Goal: Task Accomplishment & Management: Use online tool/utility

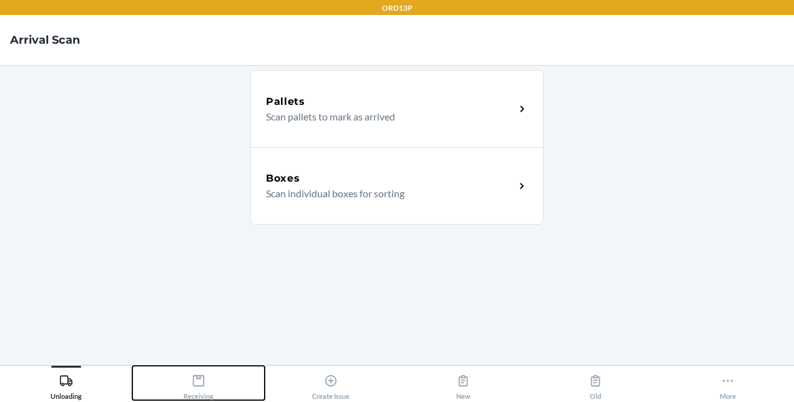
click at [207, 382] on div "Receiving" at bounding box center [199, 384] width 30 height 31
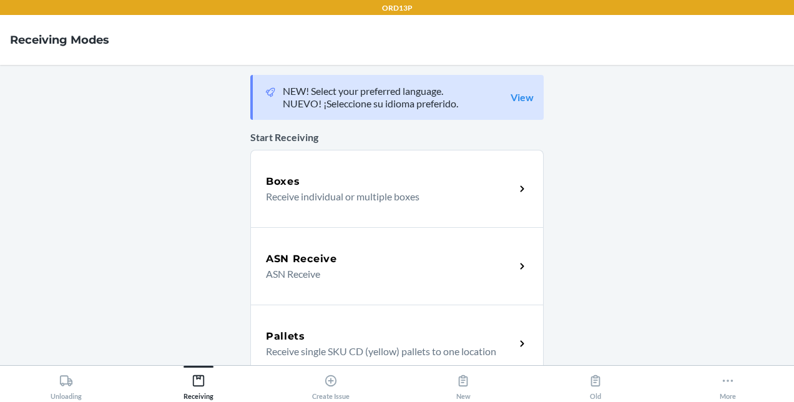
click at [392, 212] on div "Boxes Receive individual or multiple boxes" at bounding box center [396, 188] width 293 height 77
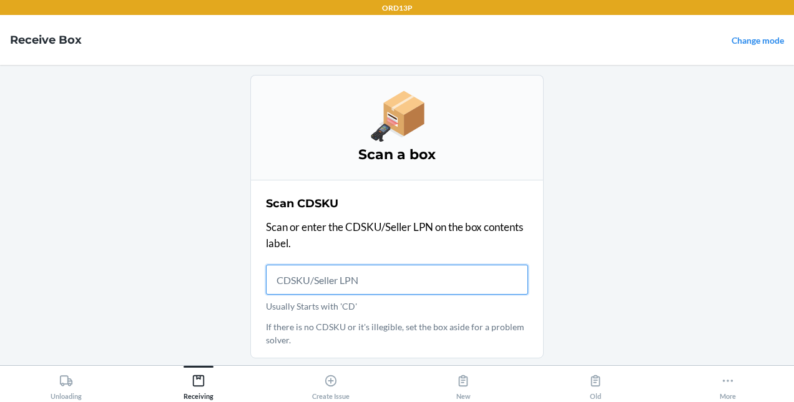
click at [393, 275] on input "Usually Starts with 'CD'" at bounding box center [397, 280] width 262 height 30
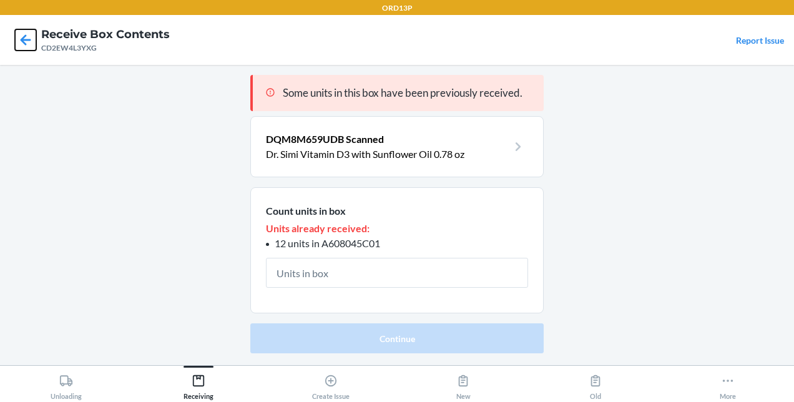
click at [16, 41] on icon at bounding box center [25, 39] width 21 height 21
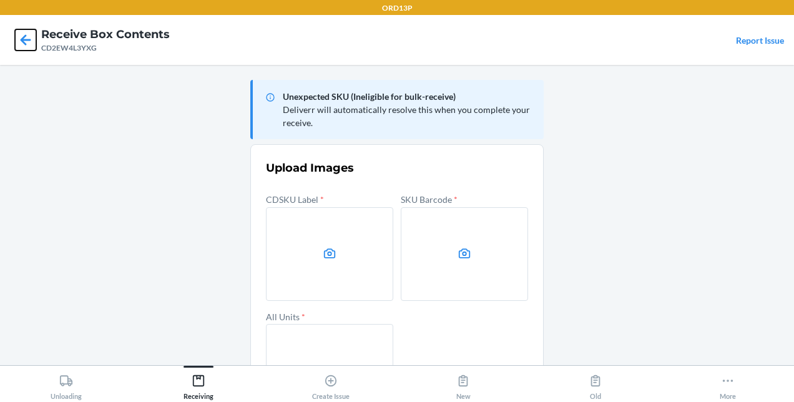
click at [21, 39] on icon at bounding box center [26, 39] width 11 height 11
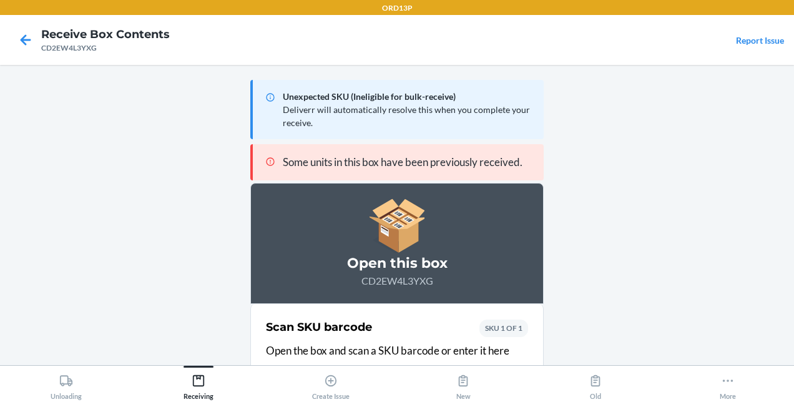
scroll to position [51, 0]
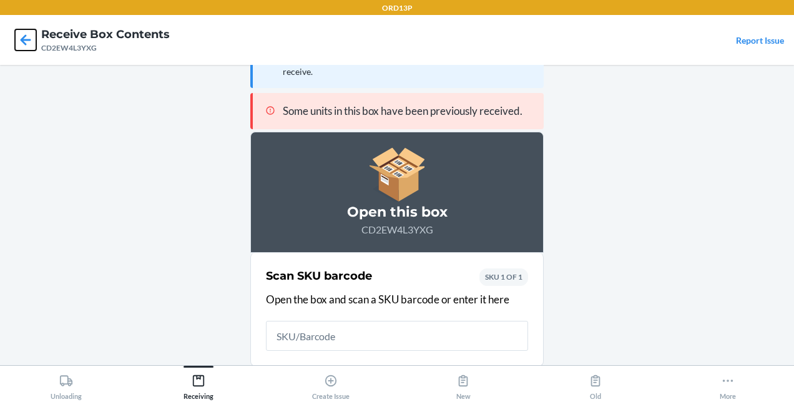
click at [21, 39] on icon at bounding box center [26, 39] width 11 height 11
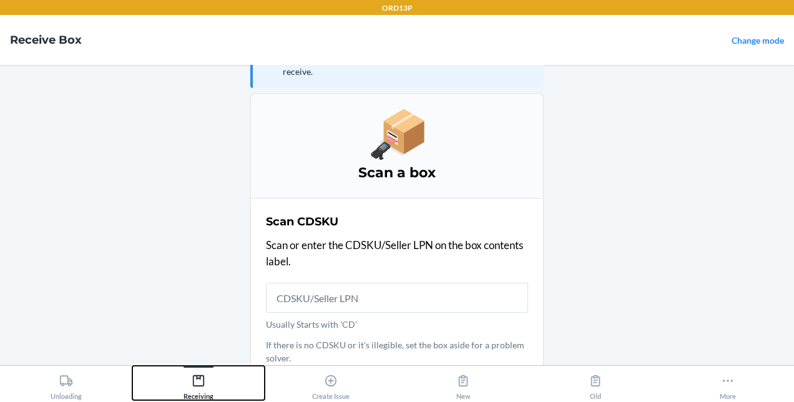
click at [202, 382] on icon at bounding box center [199, 381] width 14 height 14
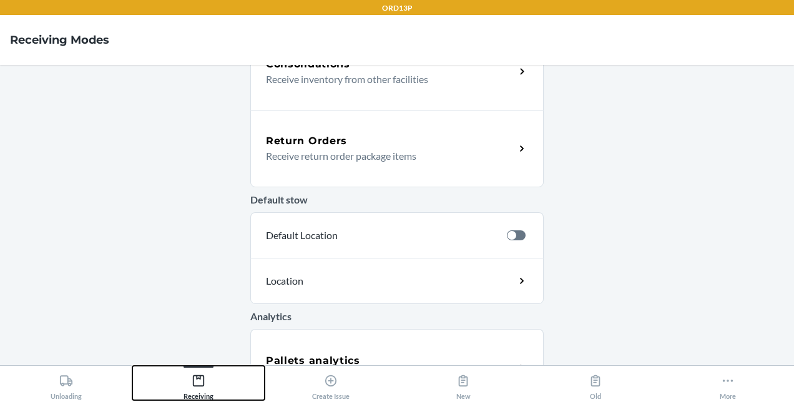
scroll to position [467, 0]
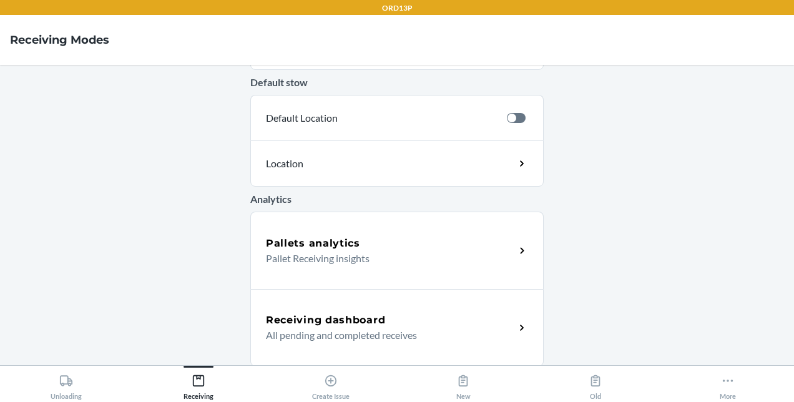
click at [422, 313] on div "Receiving dashboard" at bounding box center [390, 320] width 249 height 15
